Goal: Information Seeking & Learning: Learn about a topic

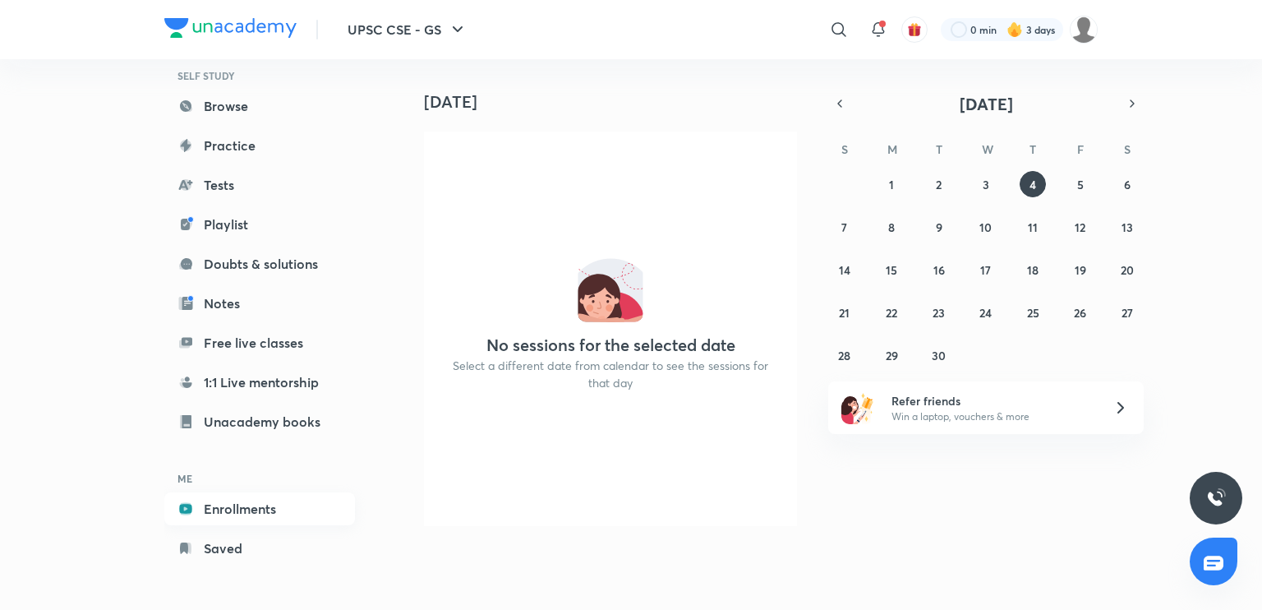
click at [270, 512] on link "Enrollments" at bounding box center [259, 508] width 191 height 33
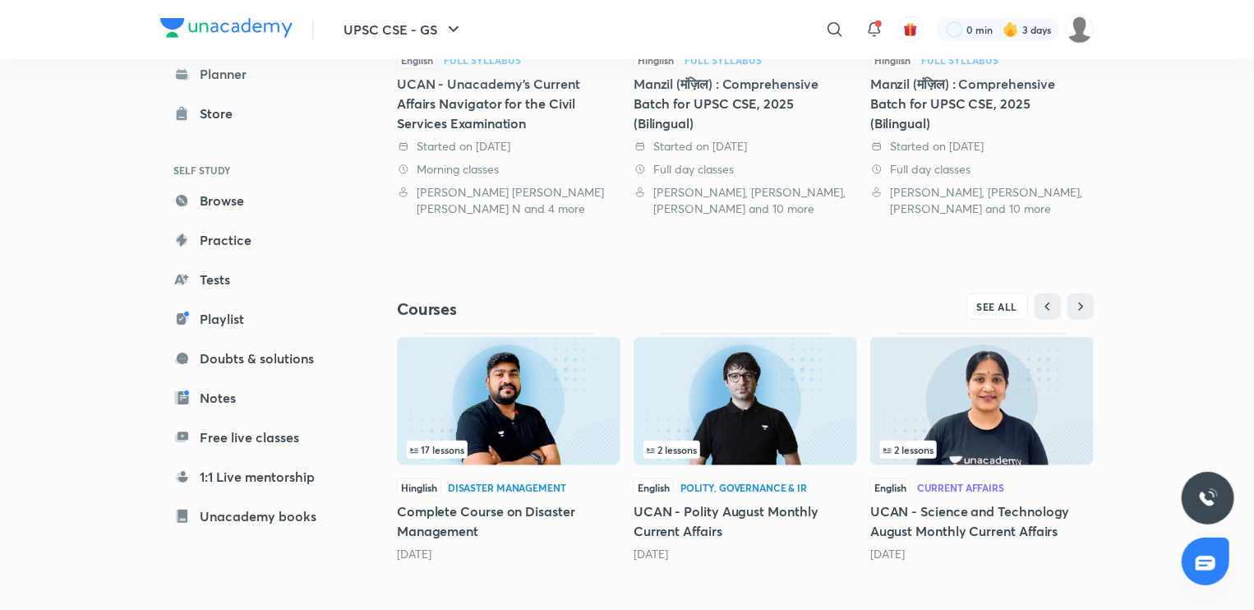
scroll to position [539, 0]
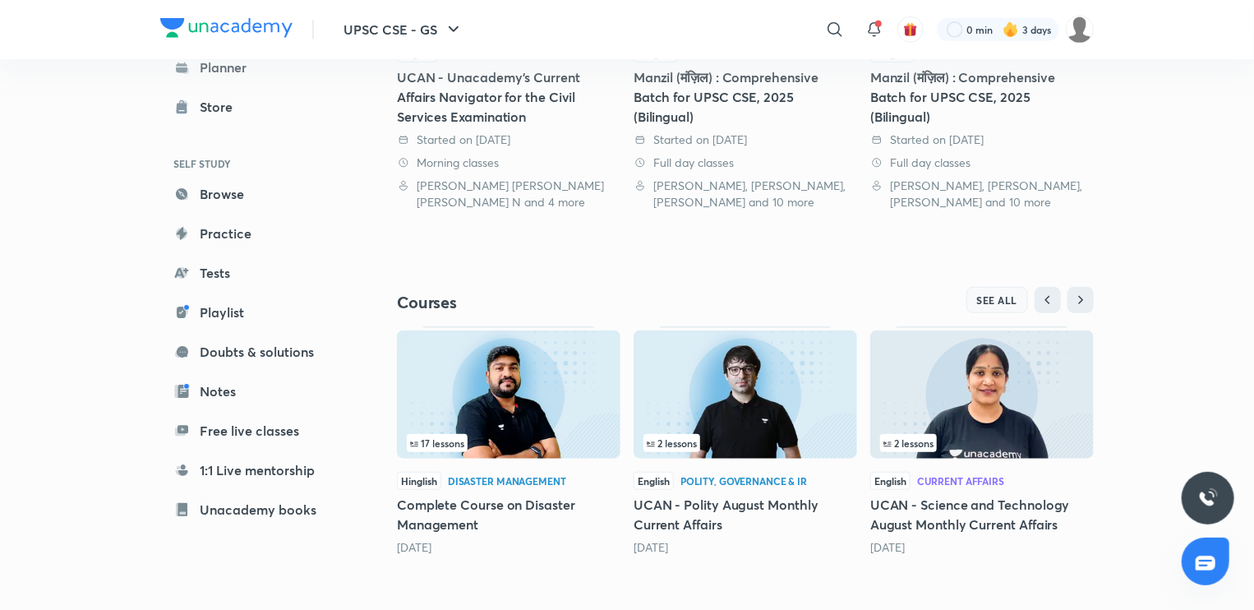
click at [1006, 298] on span "SEE ALL" at bounding box center [997, 300] width 41 height 12
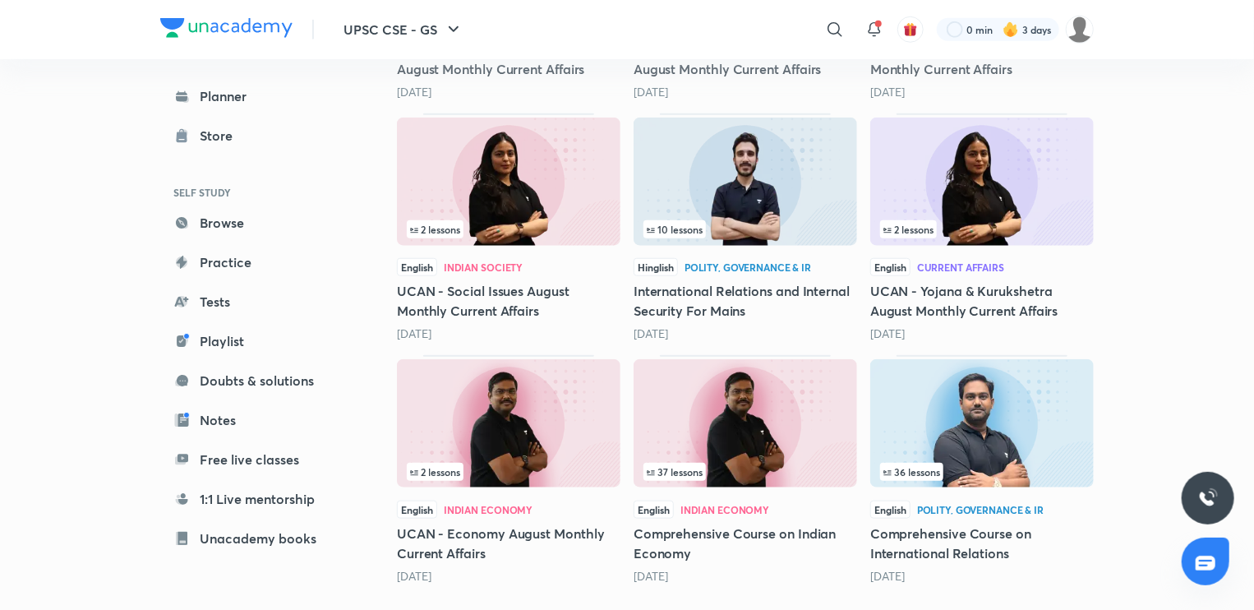
scroll to position [687, 0]
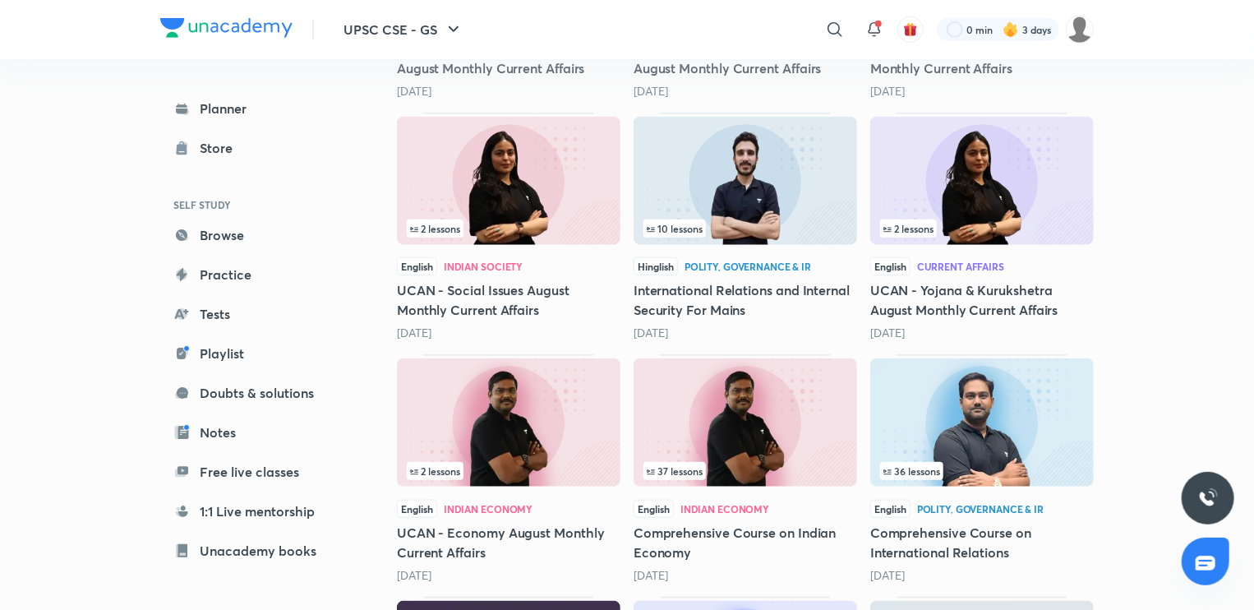
click at [781, 441] on img at bounding box center [746, 422] width 224 height 128
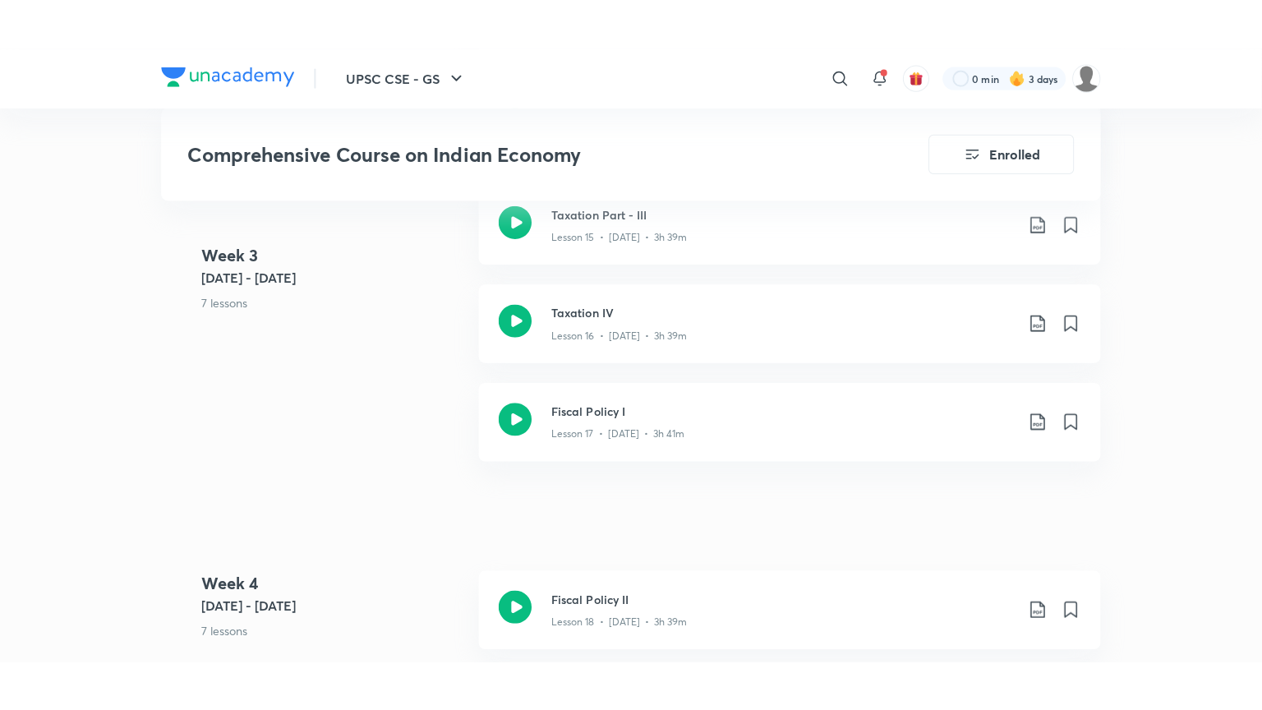
scroll to position [2541, 0]
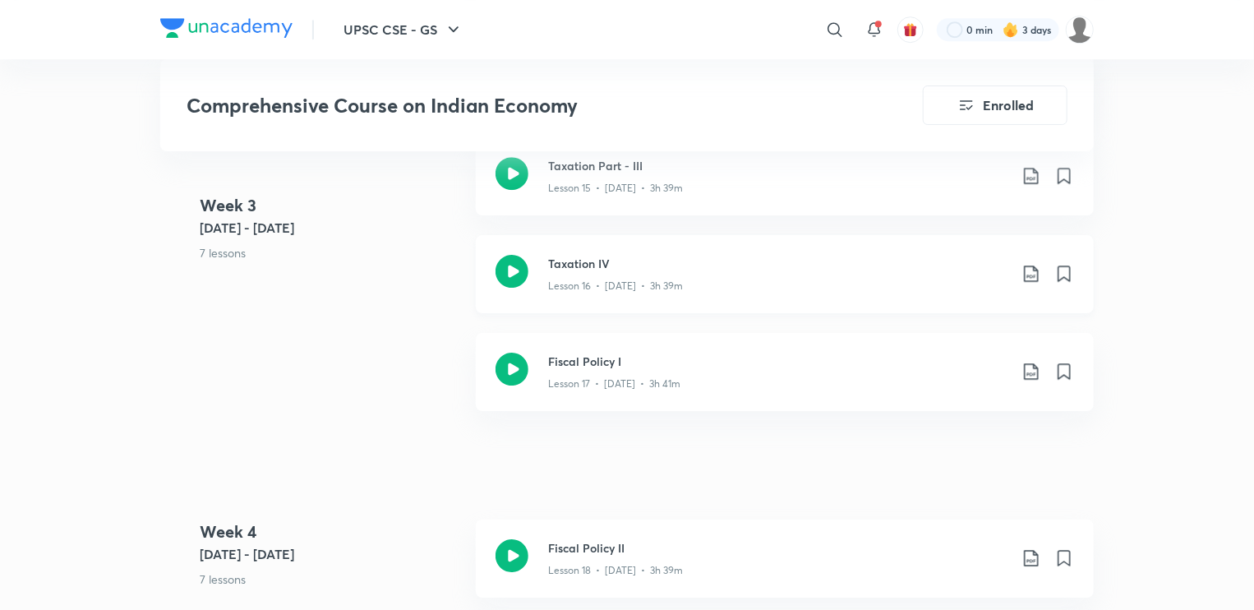
click at [670, 292] on p "Lesson 16 • [DATE] • 3h 39m" at bounding box center [615, 286] width 135 height 15
